Goal: Transaction & Acquisition: Purchase product/service

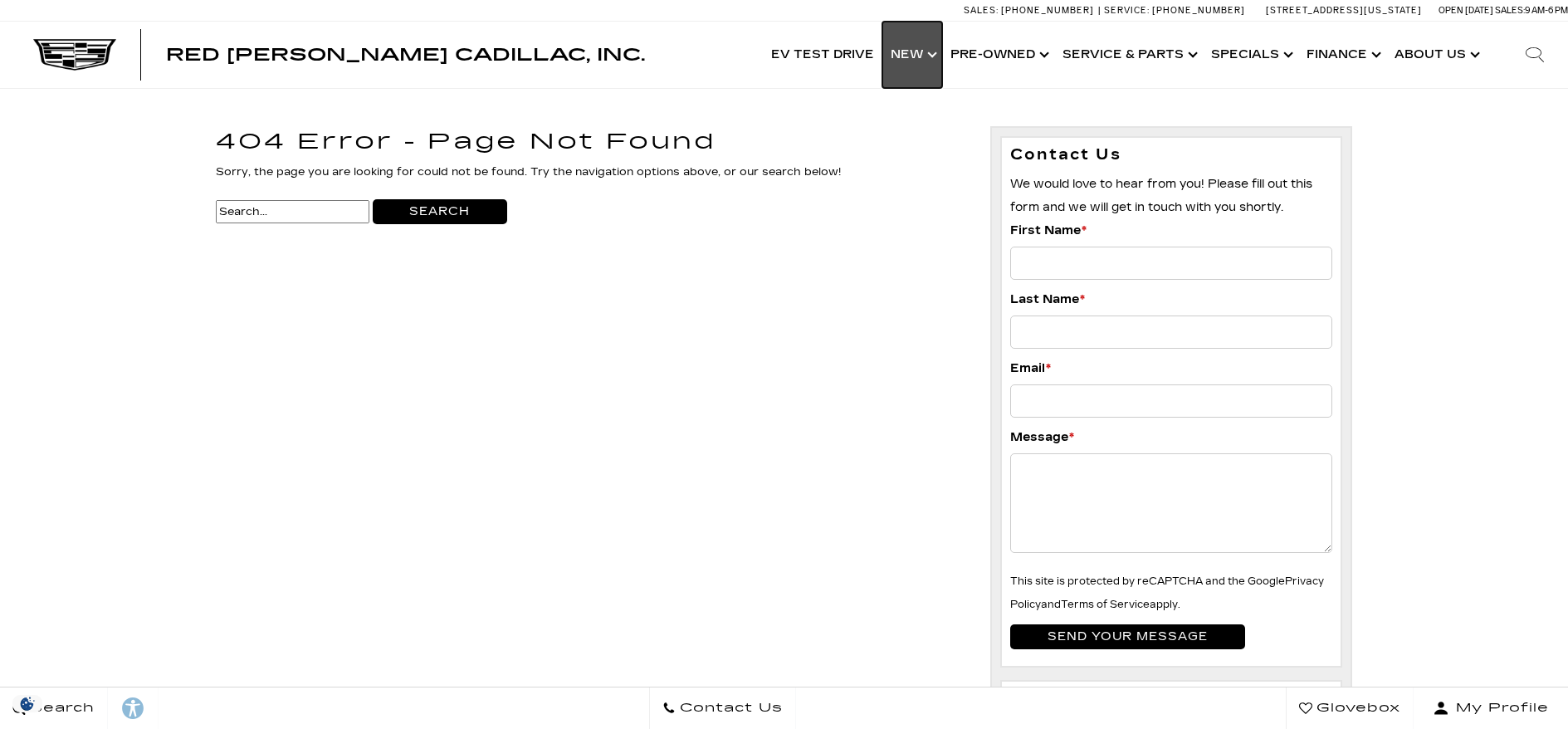
click at [929, 61] on link "Show New" at bounding box center [912, 55] width 60 height 66
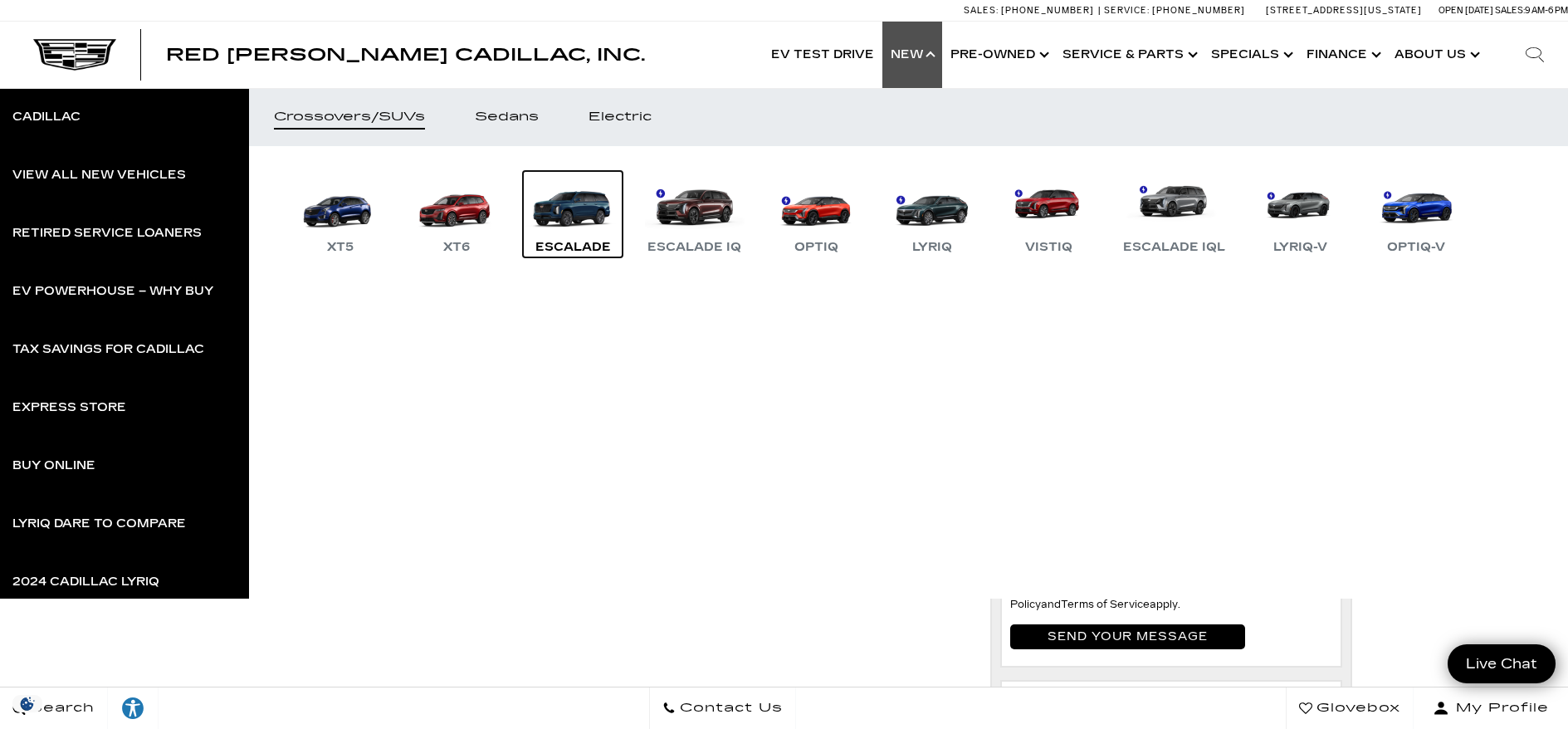
click at [576, 213] on link "Escalade" at bounding box center [573, 214] width 100 height 86
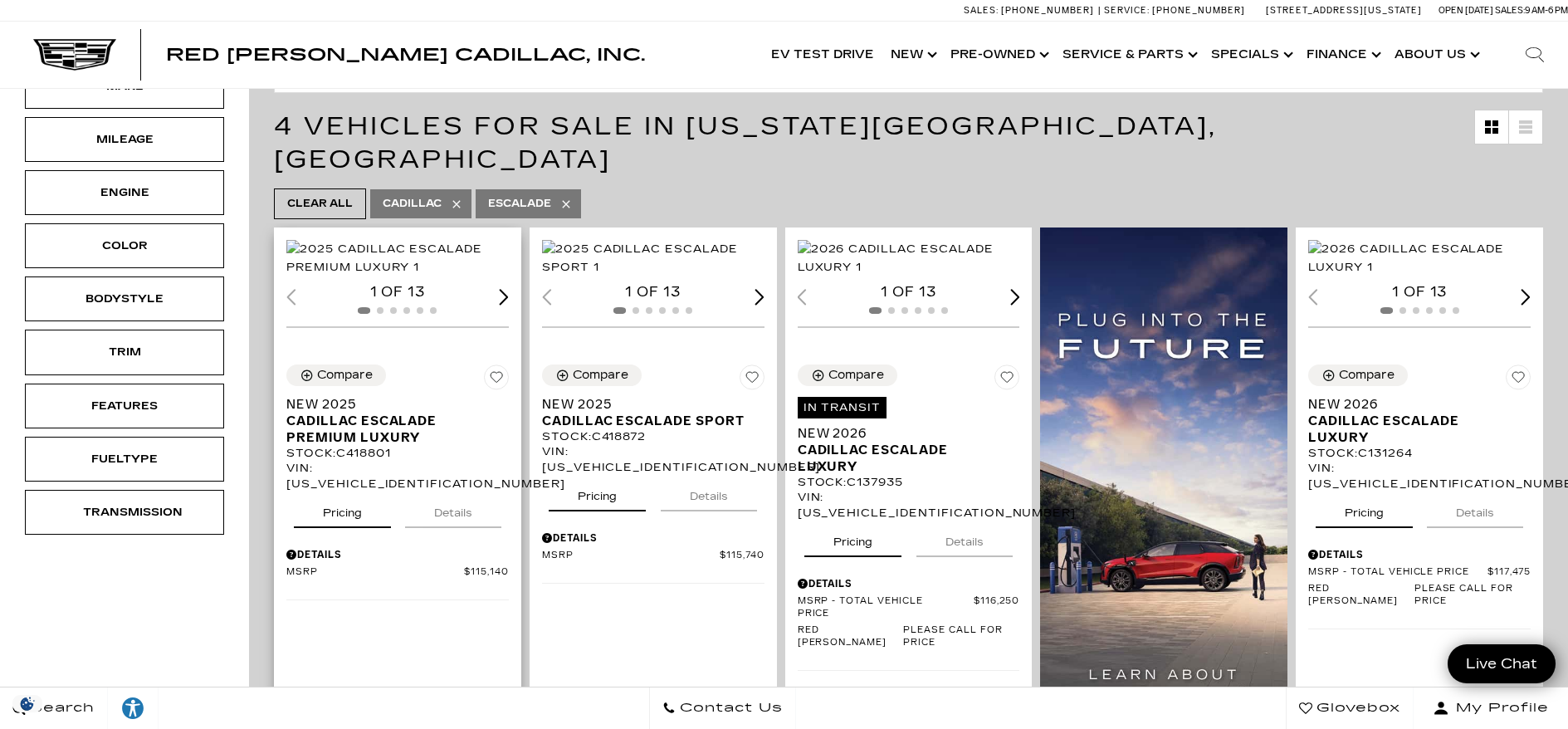
scroll to position [307, 0]
click at [898, 274] on img "1 / 2" at bounding box center [910, 257] width 225 height 37
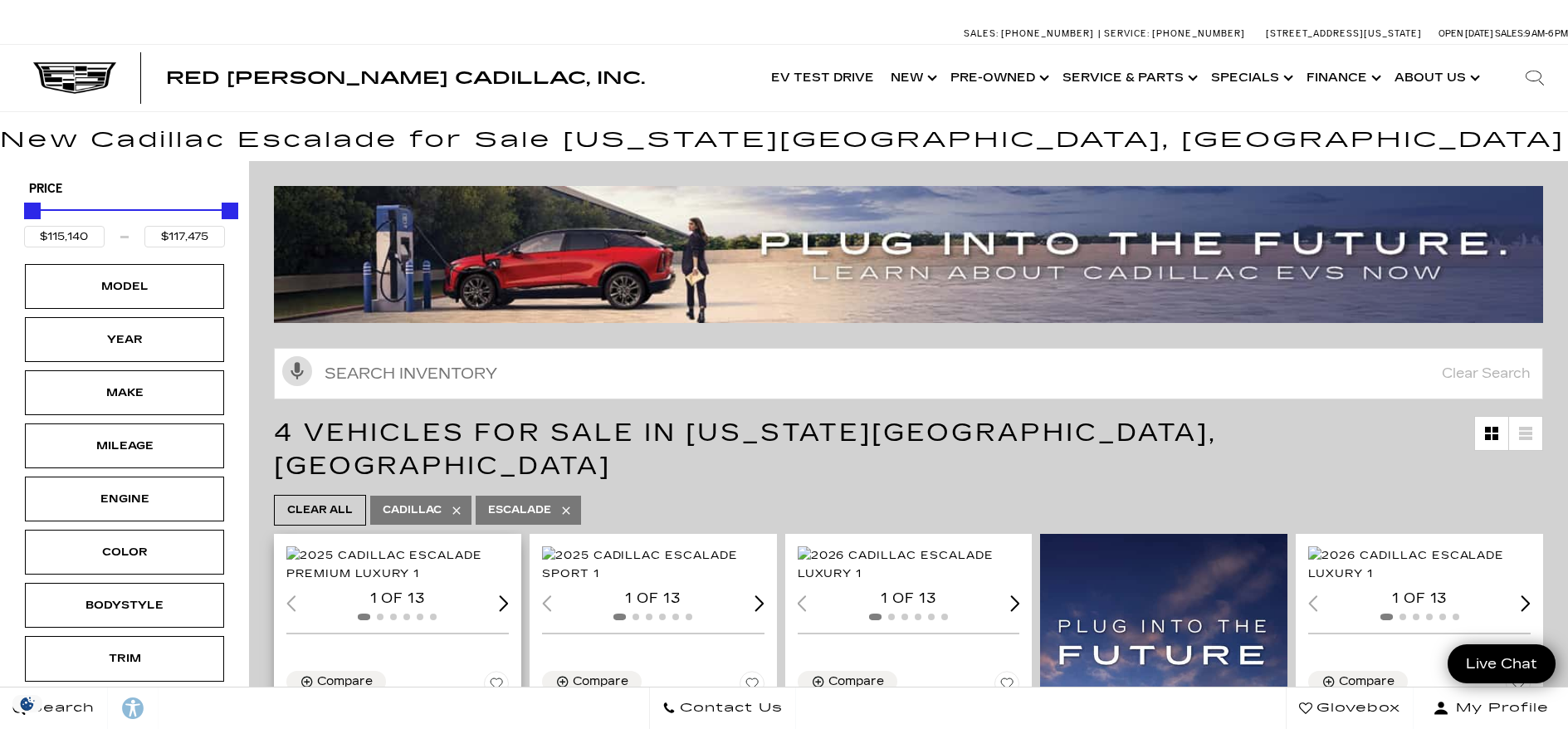
click at [383, 546] on img "1 / 2" at bounding box center [398, 565] width 225 height 37
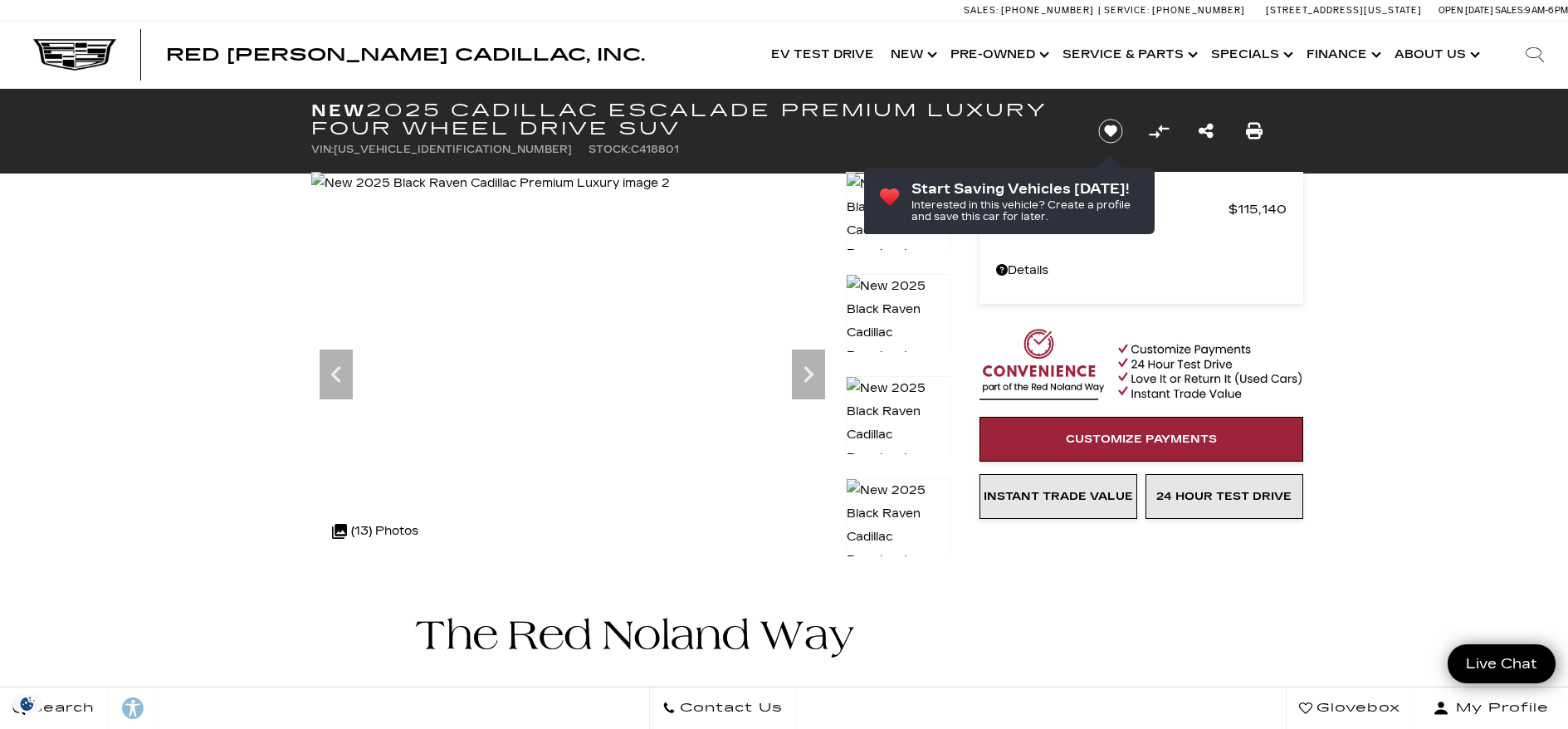
click at [810, 374] on icon "Next" at bounding box center [808, 374] width 10 height 17
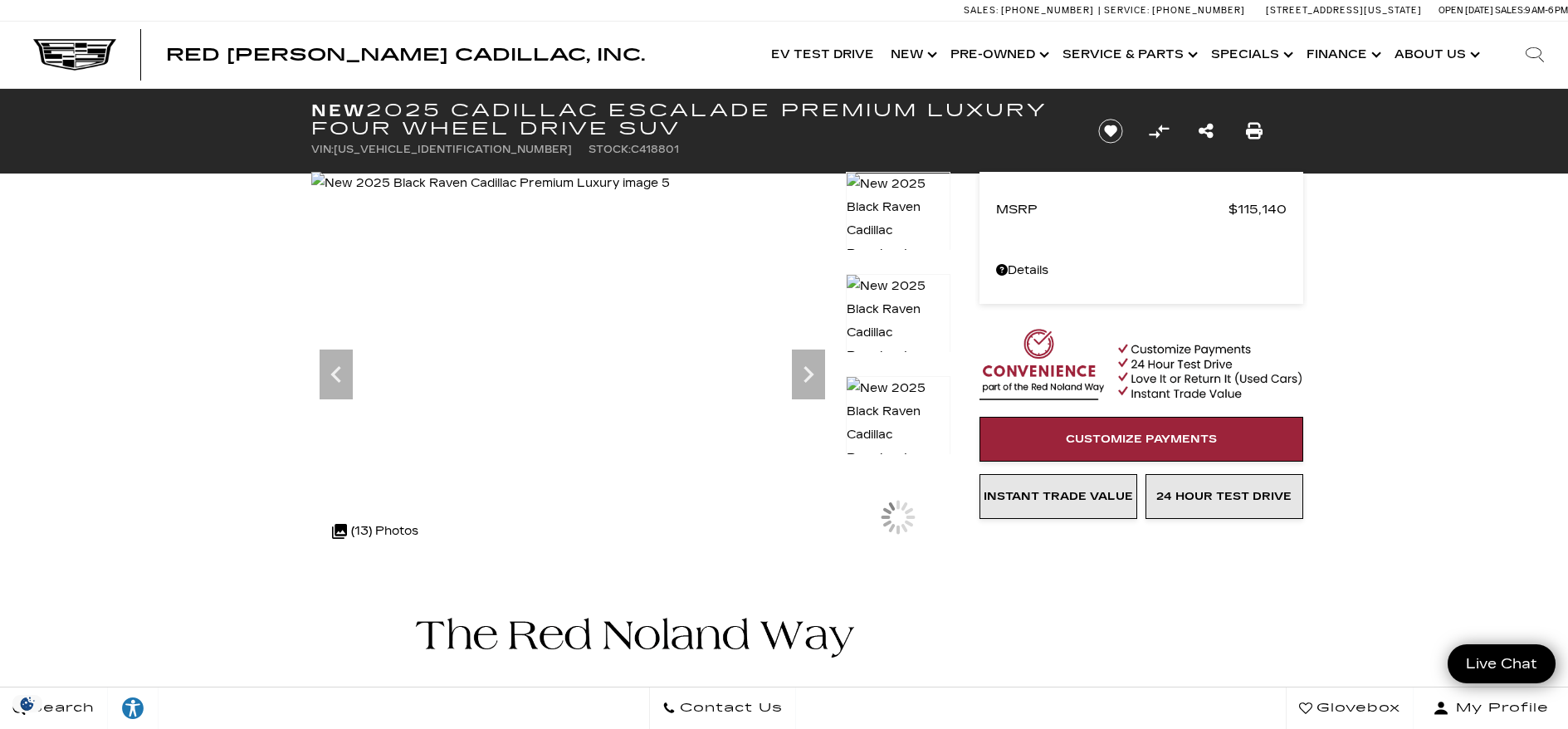
click at [810, 374] on icon "Next" at bounding box center [808, 374] width 10 height 17
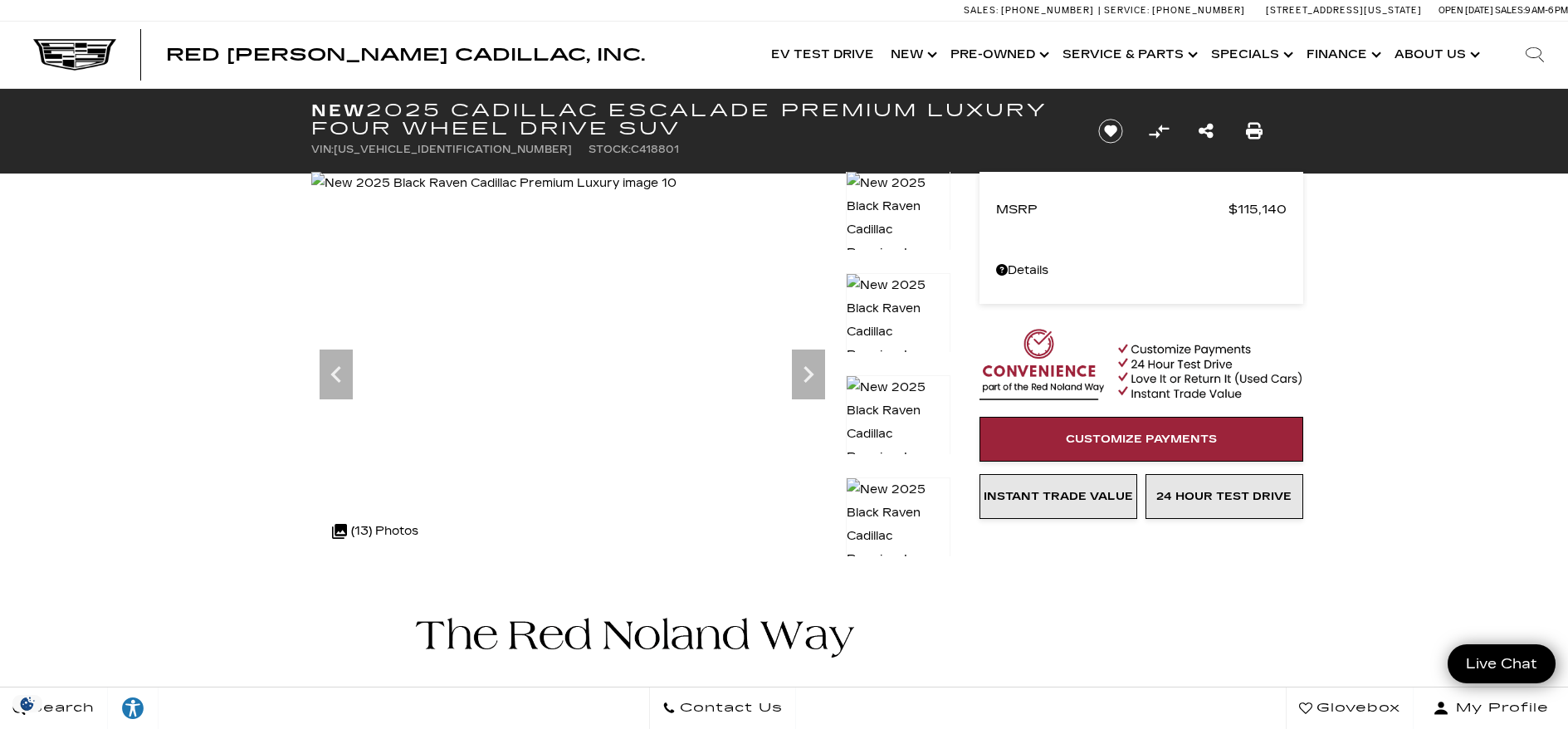
click at [810, 374] on icon "Next" at bounding box center [808, 374] width 10 height 17
click at [676, 195] on img at bounding box center [493, 183] width 364 height 23
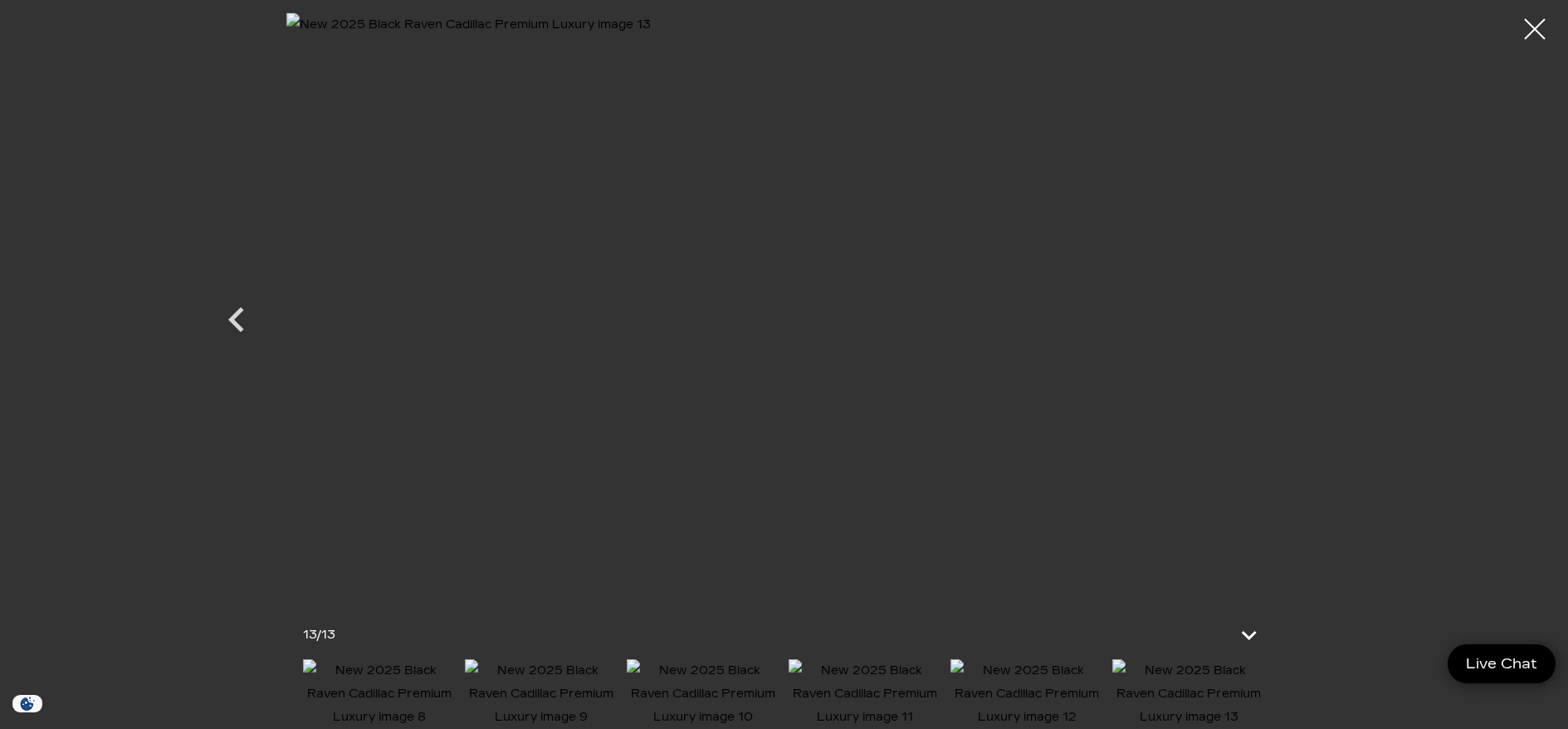
click at [810, 374] on img at bounding box center [784, 304] width 996 height 584
click at [1517, 32] on div at bounding box center [1535, 29] width 44 height 44
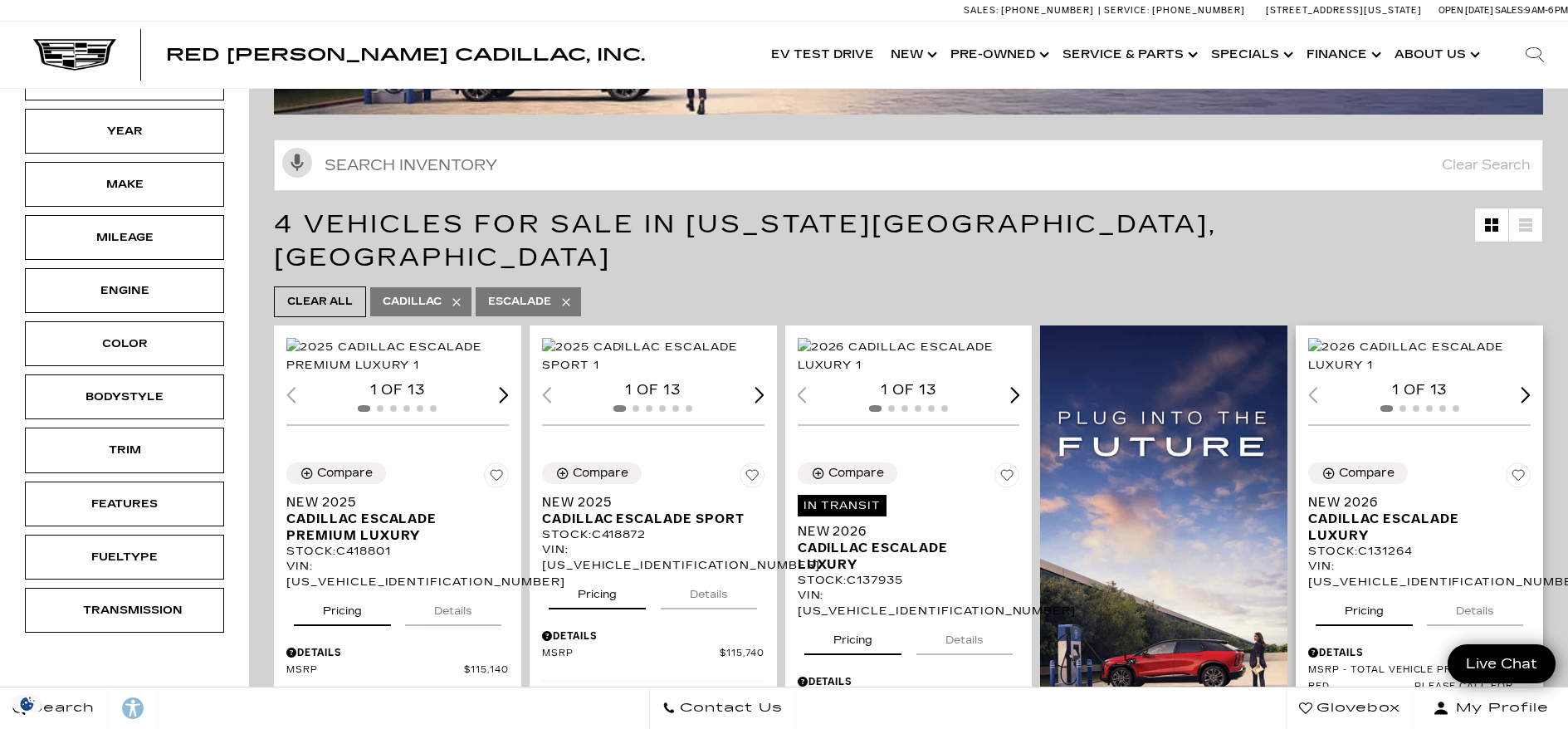
click at [1389, 374] on img "1 / 2" at bounding box center [1420, 356] width 225 height 37
click at [1377, 364] on img "1 / 2" at bounding box center [1420, 356] width 225 height 37
click at [1531, 403] on div "Next slide" at bounding box center [1526, 394] width 10 height 16
click at [1531, 399] on div "2 of 13" at bounding box center [1419, 390] width 222 height 18
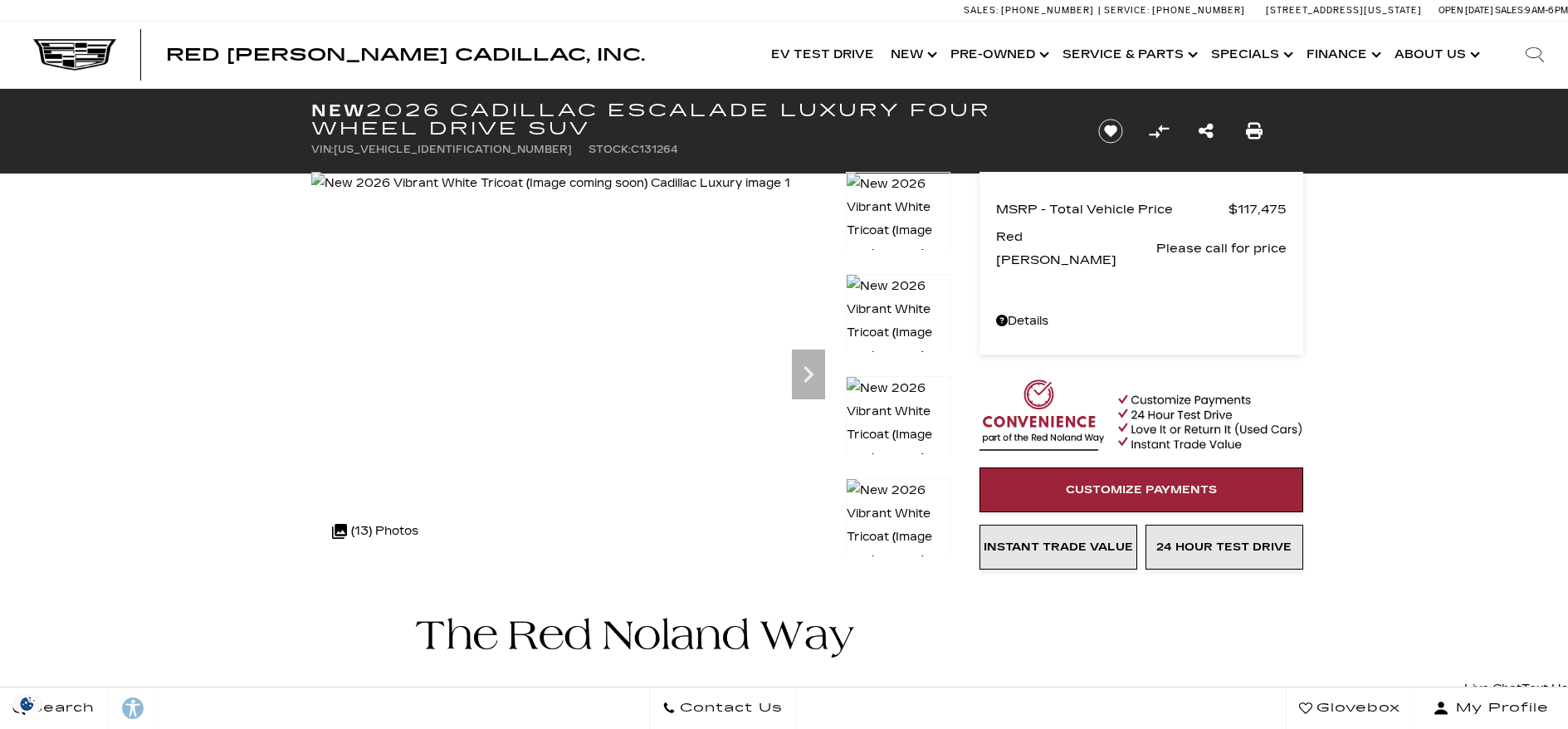
click at [805, 371] on icon "Next" at bounding box center [808, 374] width 33 height 33
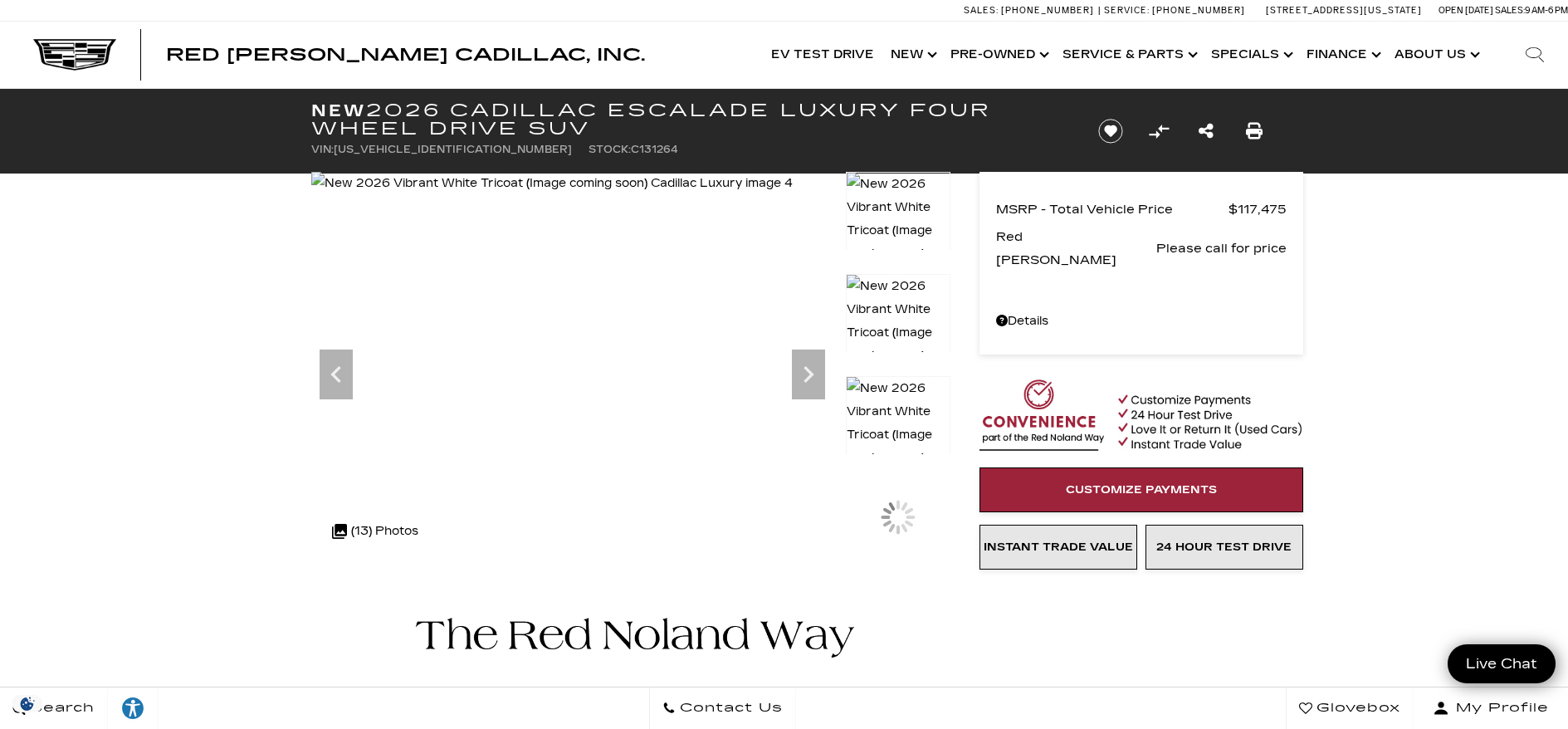
click at [805, 371] on icon "Next" at bounding box center [808, 374] width 33 height 33
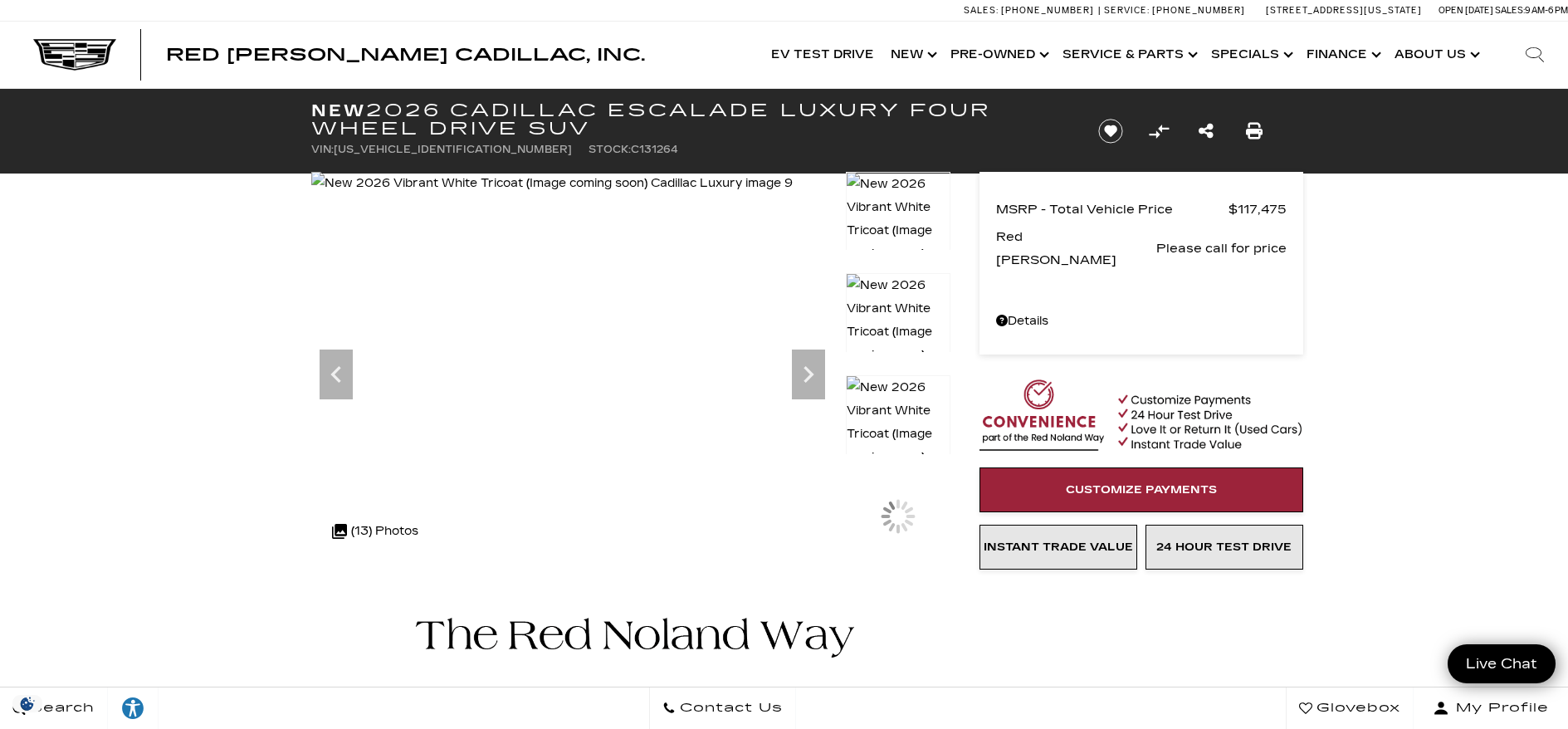
click at [805, 371] on icon "Next" at bounding box center [808, 374] width 33 height 33
click at [805, 373] on icon "Next" at bounding box center [808, 374] width 33 height 33
